Goal: Task Accomplishment & Management: Manage account settings

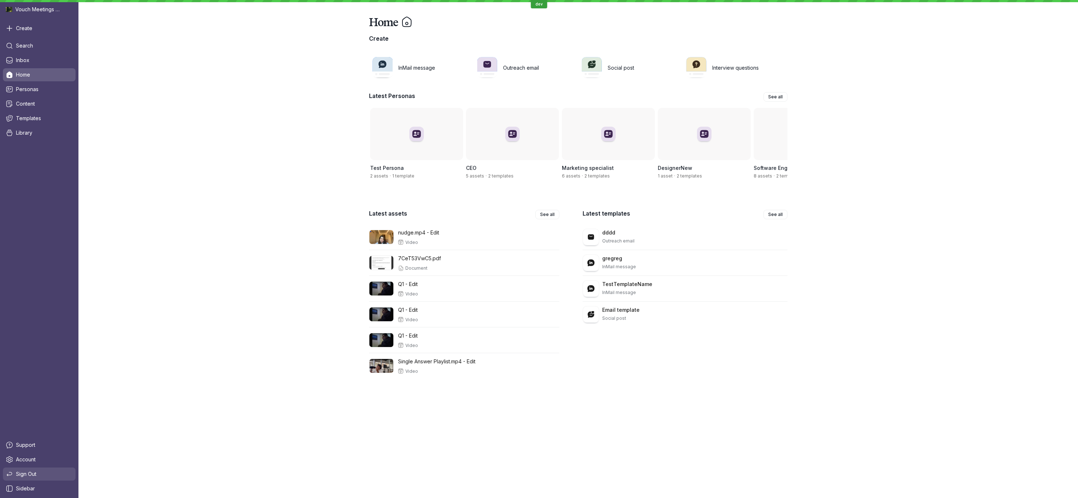
click at [51, 474] on link "Sign Out" at bounding box center [39, 474] width 73 height 13
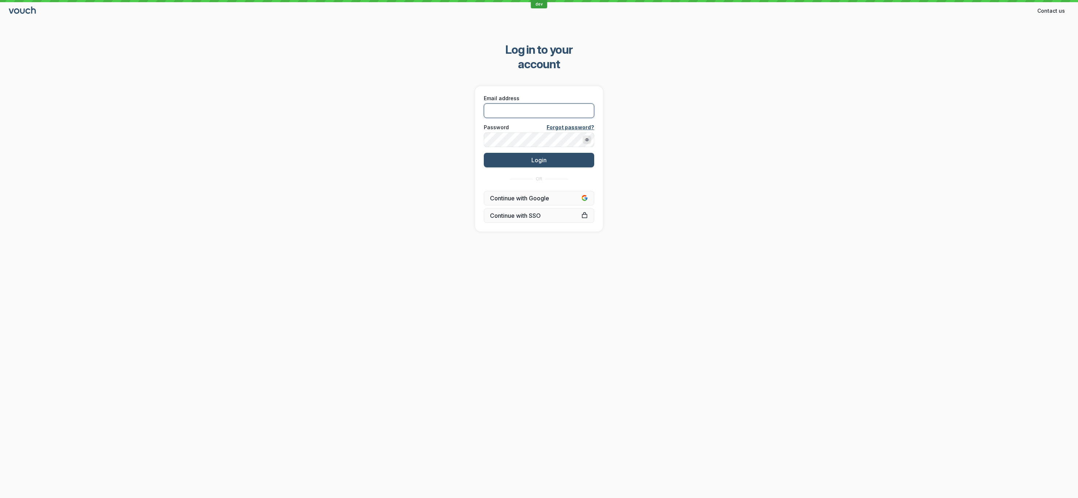
click at [506, 104] on input "Email address" at bounding box center [539, 111] width 110 height 15
type input "[PERSON_NAME][EMAIL_ADDRESS][DOMAIN_NAME]"
